Goal: Task Accomplishment & Management: Complete application form

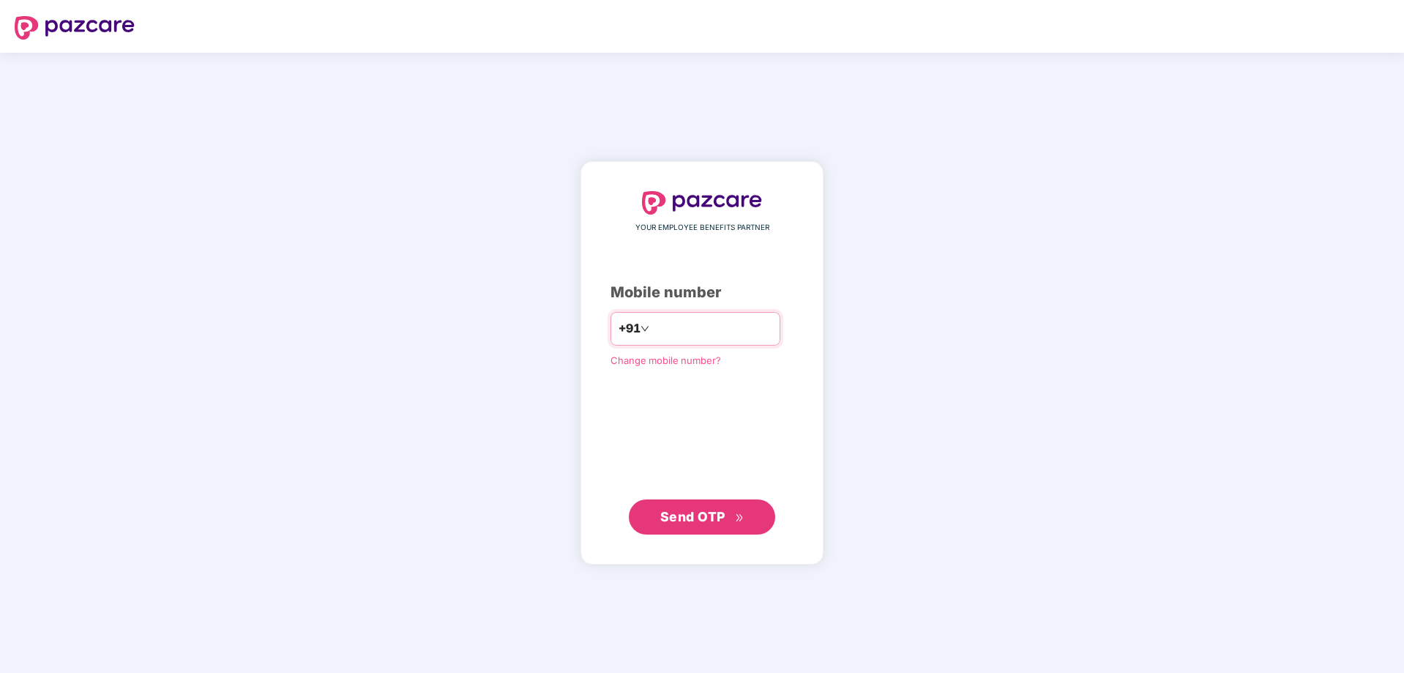
click at [663, 335] on input "number" at bounding box center [712, 328] width 120 height 23
click at [660, 330] on input "number" at bounding box center [712, 328] width 120 height 23
type input "**********"
click at [692, 511] on span "Send OTP" at bounding box center [692, 516] width 65 height 15
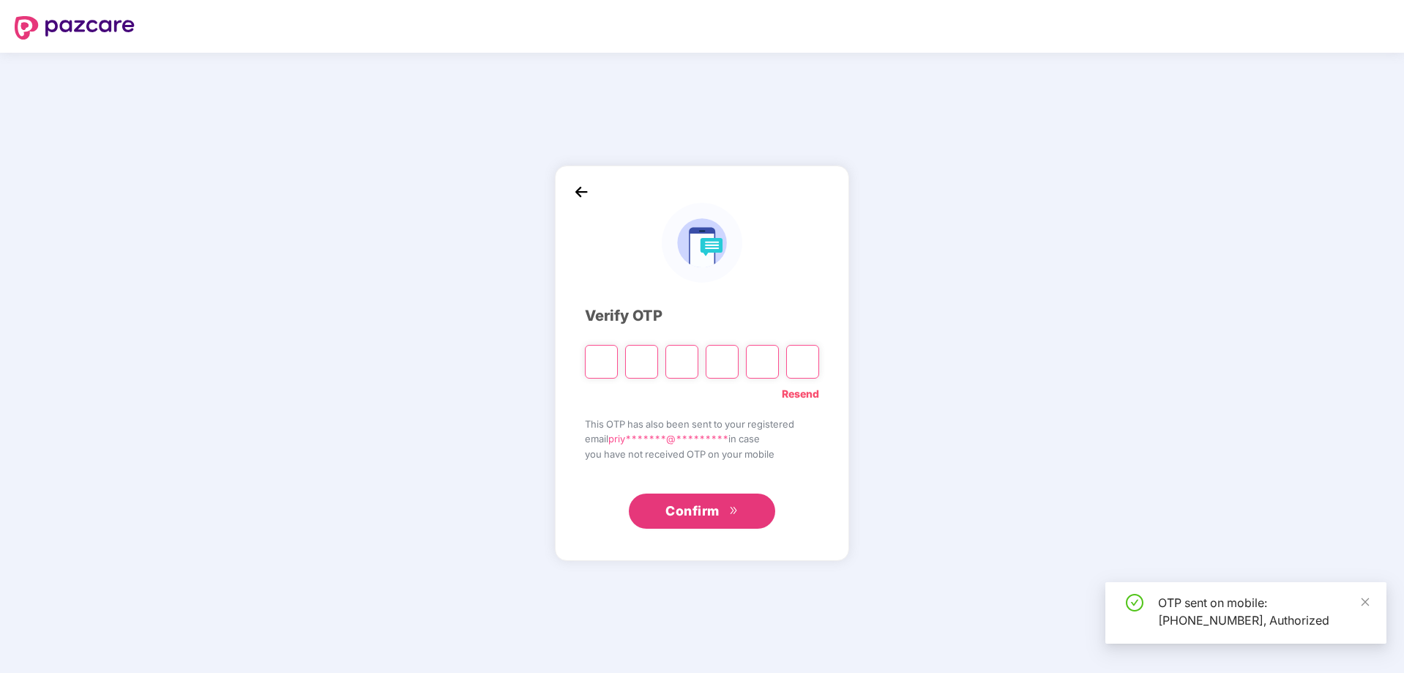
click at [601, 367] on input "Please enter verification code. Digit 1" at bounding box center [601, 362] width 33 height 34
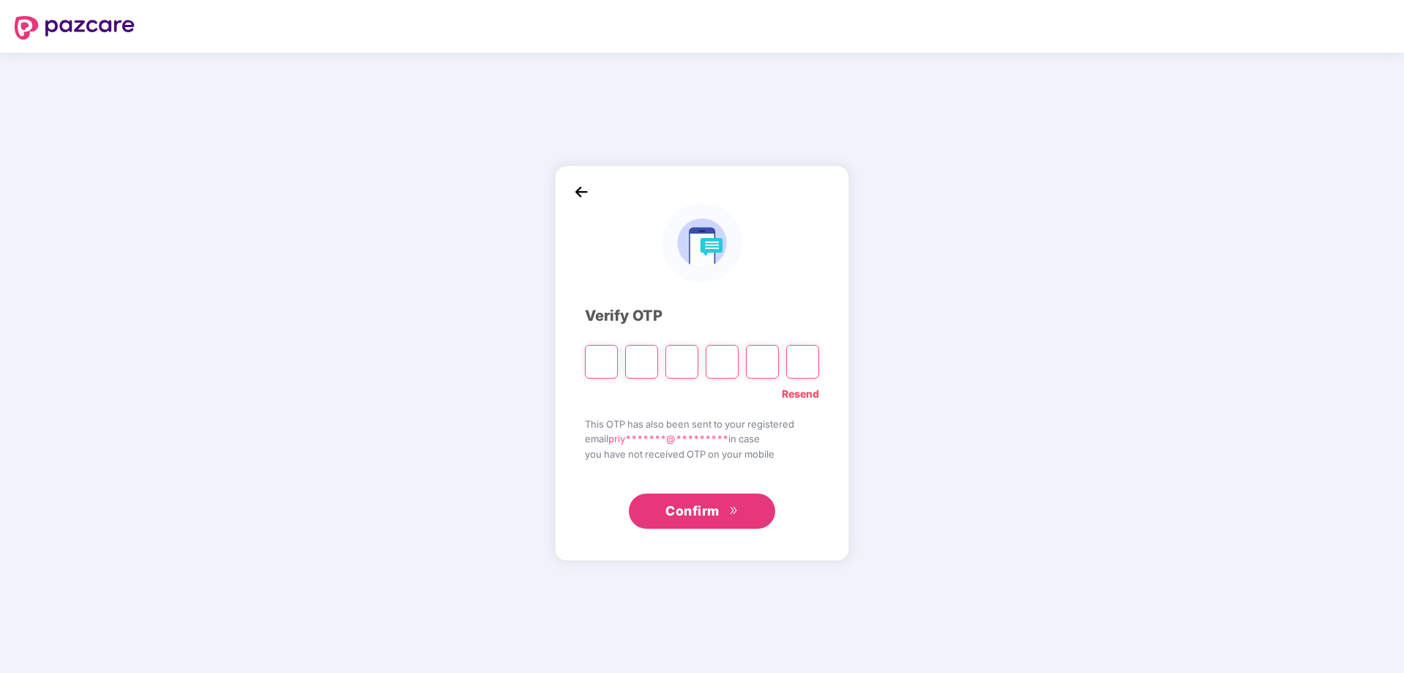
type input "*"
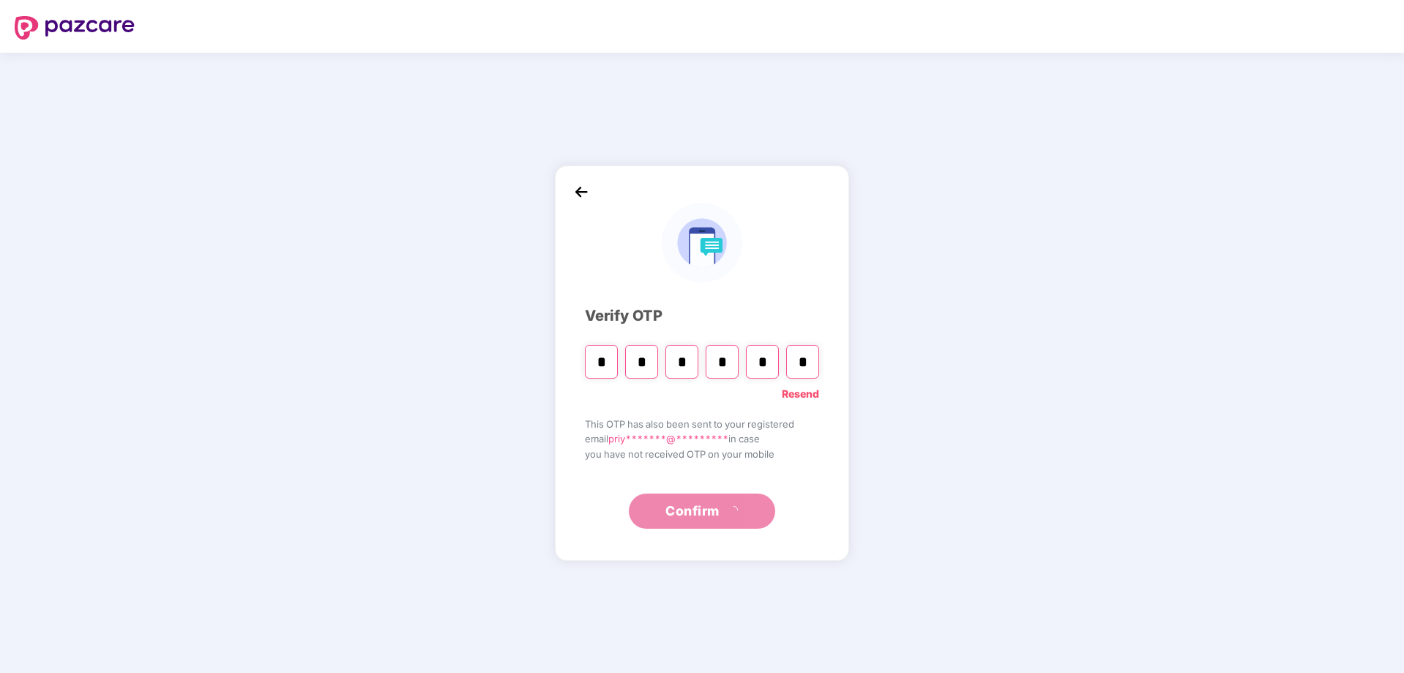
type input "*"
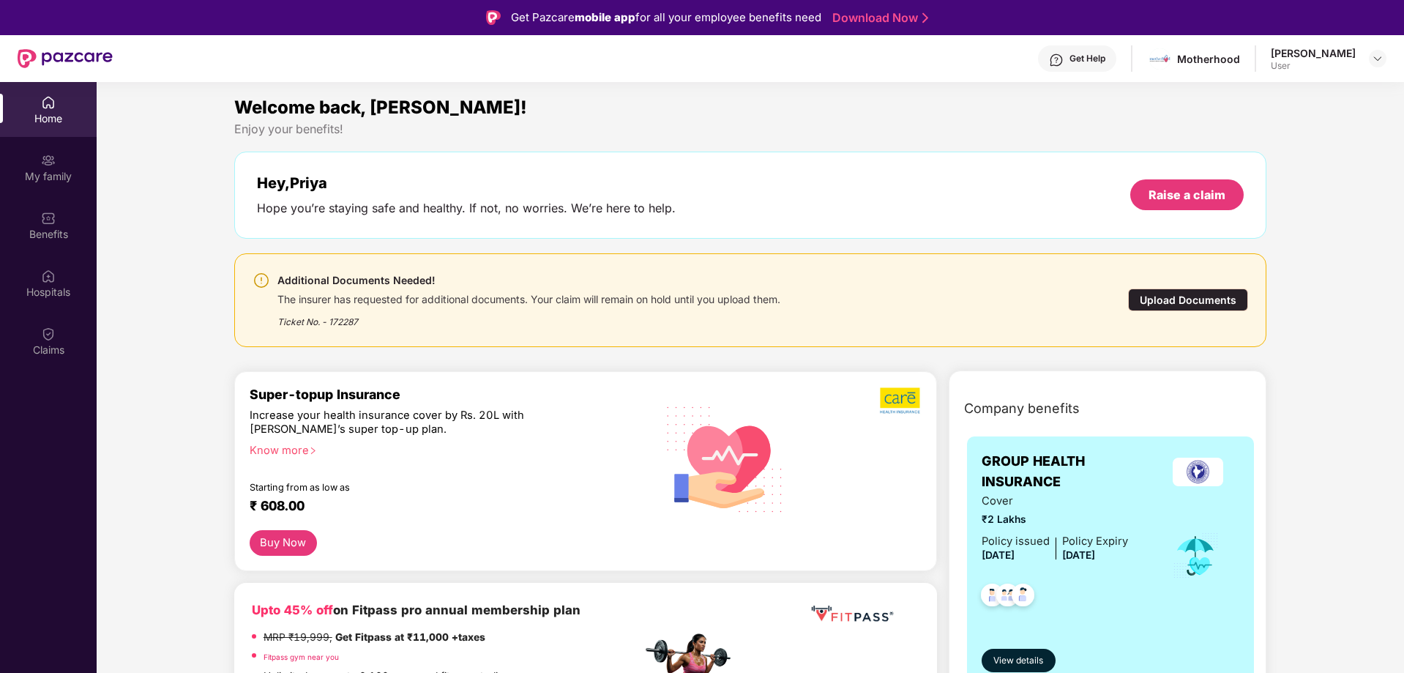
click at [1140, 304] on div "Upload Documents" at bounding box center [1188, 299] width 120 height 23
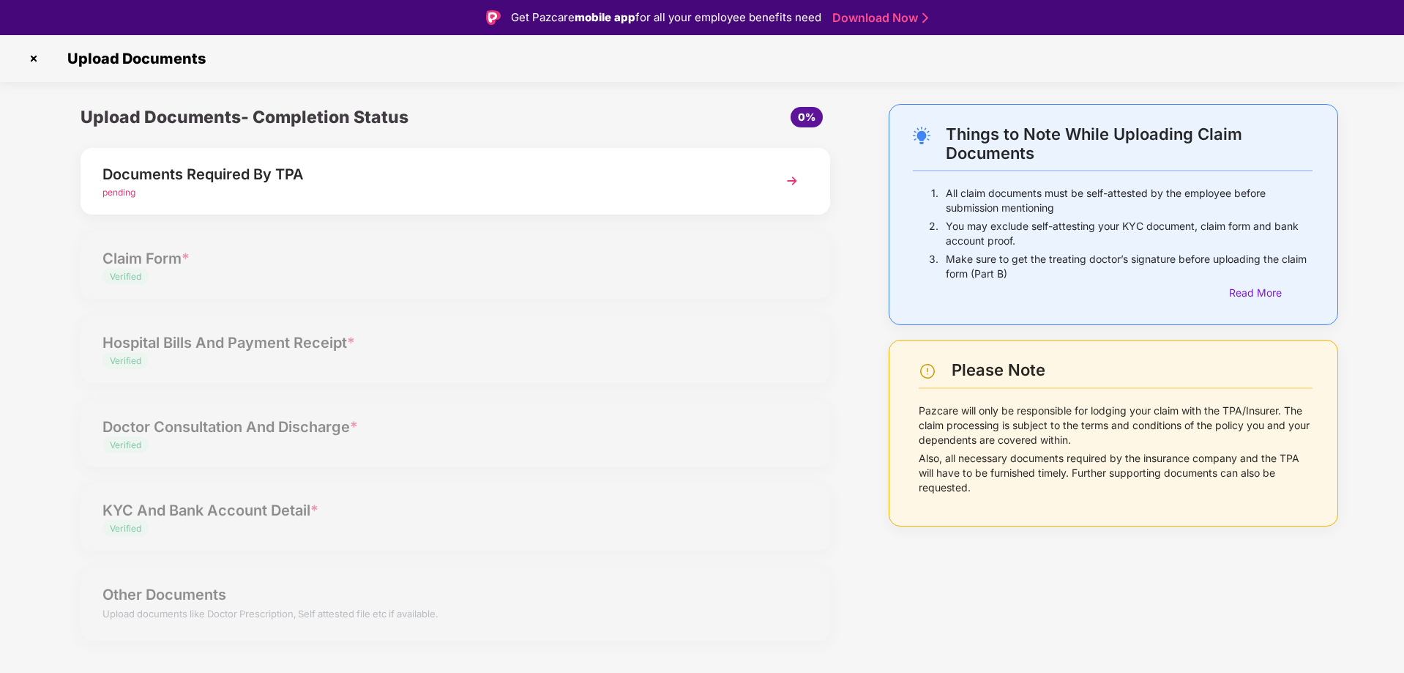
click at [796, 181] on img at bounding box center [792, 181] width 26 height 26
